Goal: Information Seeking & Learning: Learn about a topic

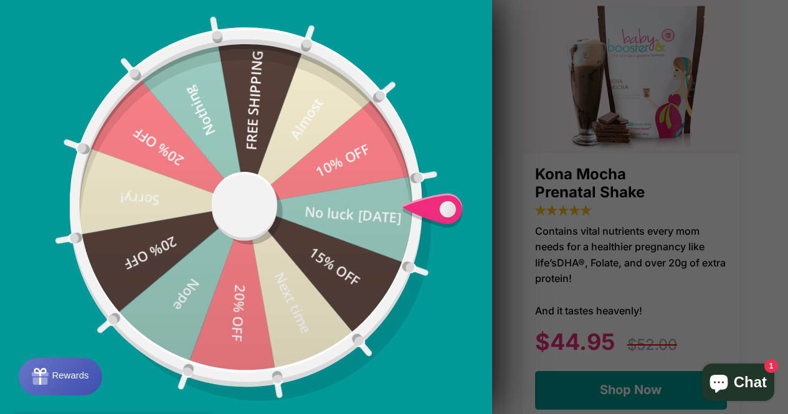
scroll to position [897, 0]
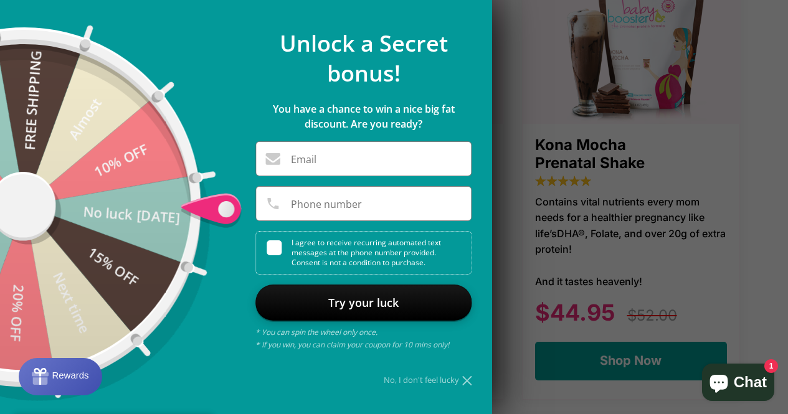
click at [467, 385] on icon at bounding box center [466, 380] width 9 height 9
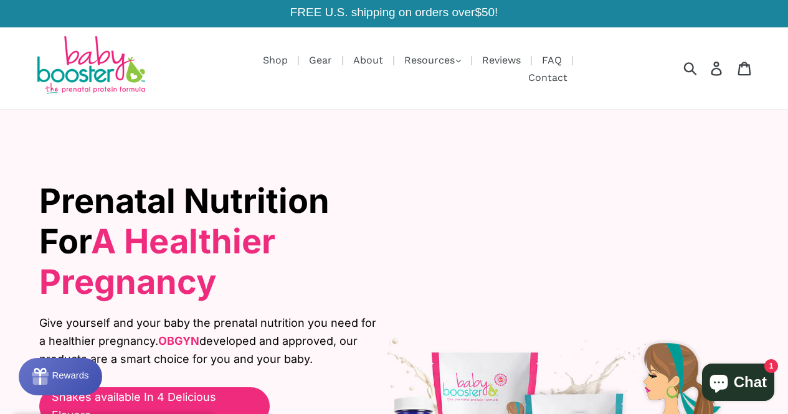
scroll to position [0, 0]
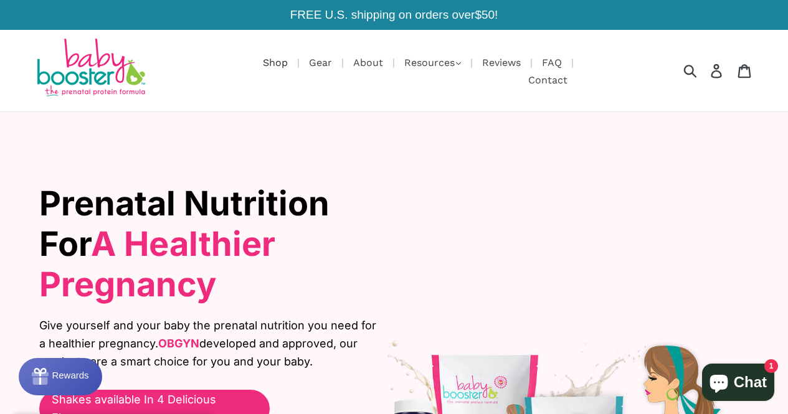
click at [273, 60] on link "Shop" at bounding box center [275, 63] width 37 height 16
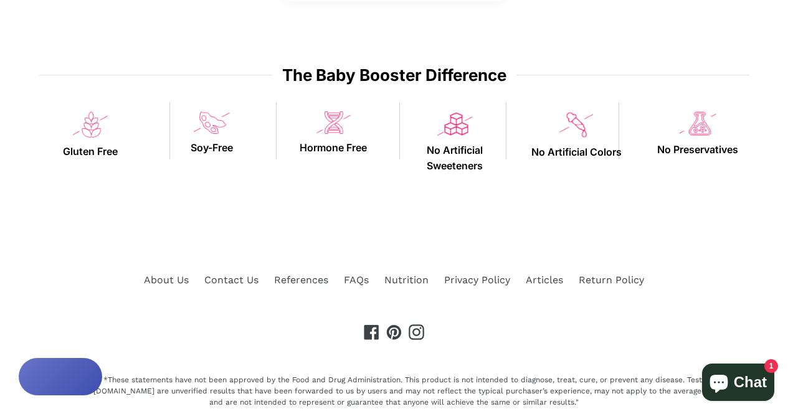
scroll to position [1000, 0]
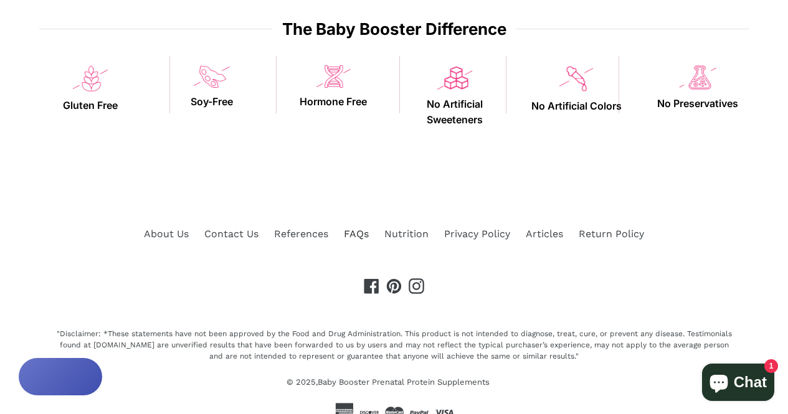
click at [360, 228] on link "FAQs" at bounding box center [356, 234] width 25 height 12
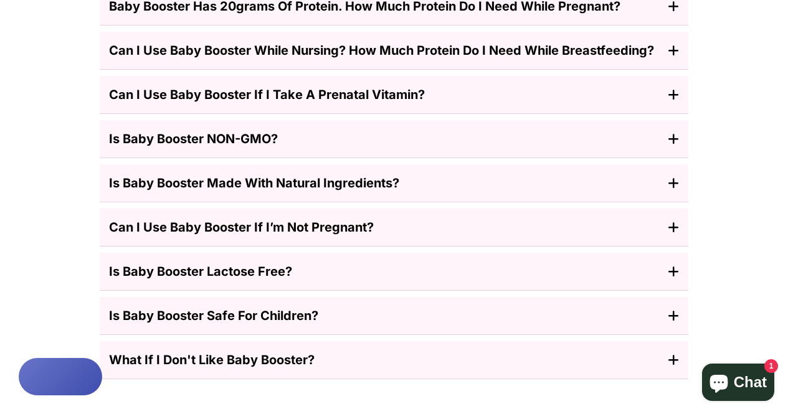
scroll to position [636, 0]
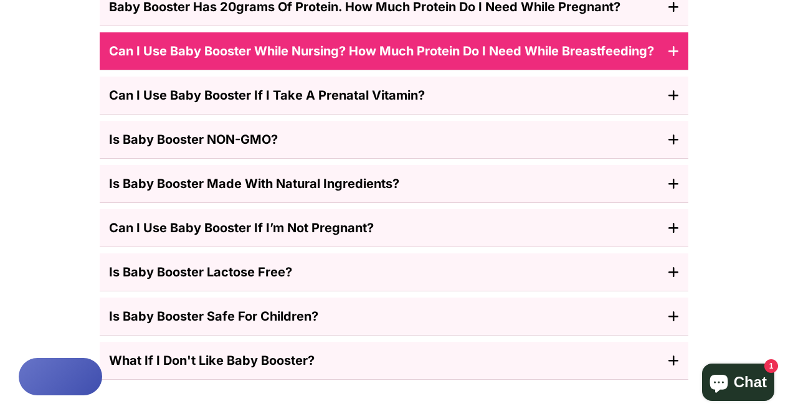
click at [640, 44] on span "Can I use baby booster while nursing? How much protein do I need while breastfe…" at bounding box center [381, 51] width 545 height 15
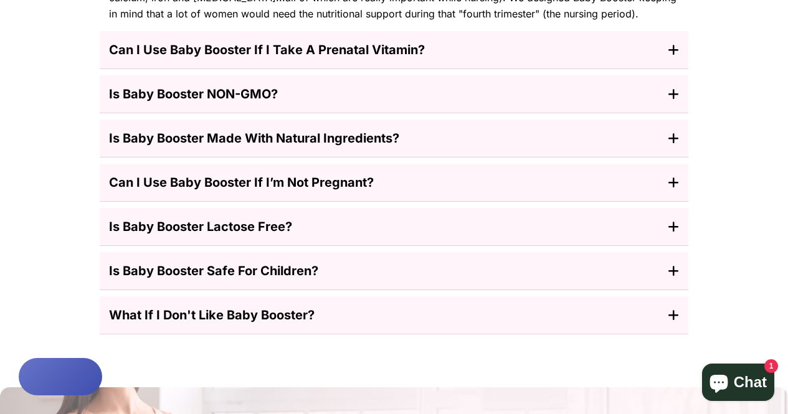
scroll to position [698, 0]
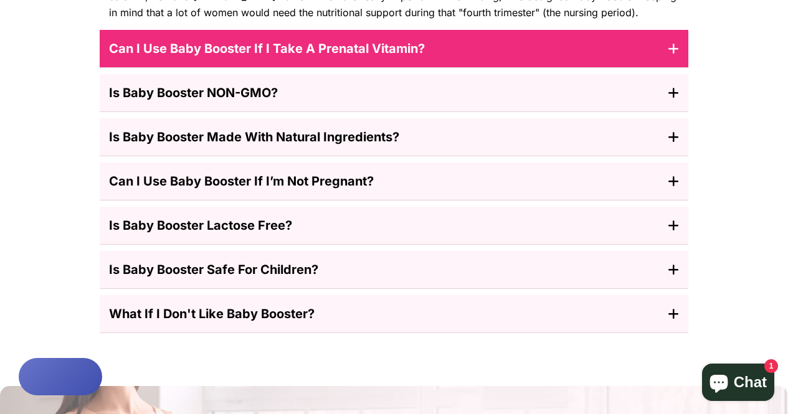
click at [583, 30] on button "Can I use baby booster if I take a prenatal vitamin?" at bounding box center [394, 49] width 589 height 38
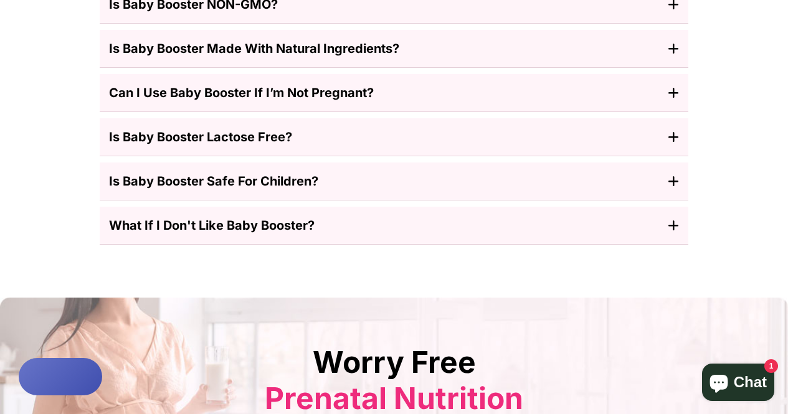
scroll to position [809, 0]
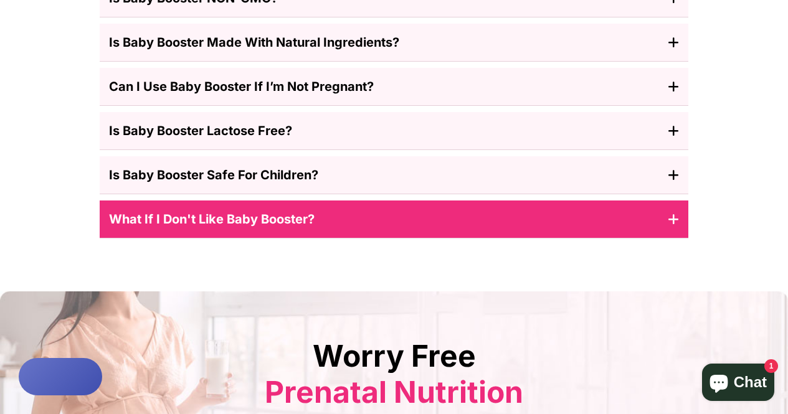
click at [557, 204] on button "What if I don't like baby booster?" at bounding box center [394, 220] width 589 height 38
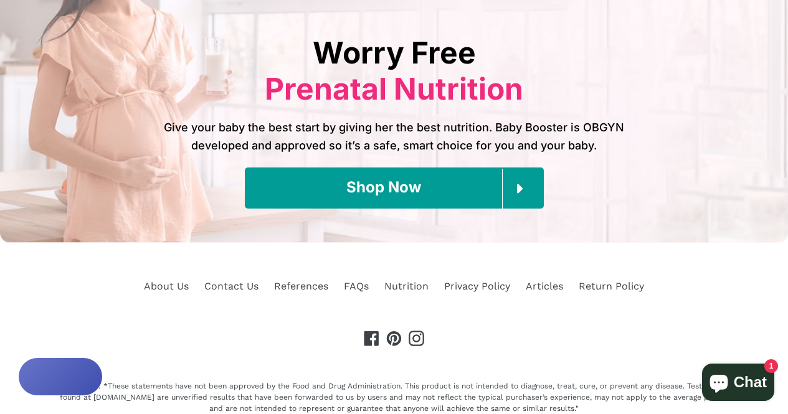
scroll to position [1115, 0]
